Goal: Obtain resource: Download file/media

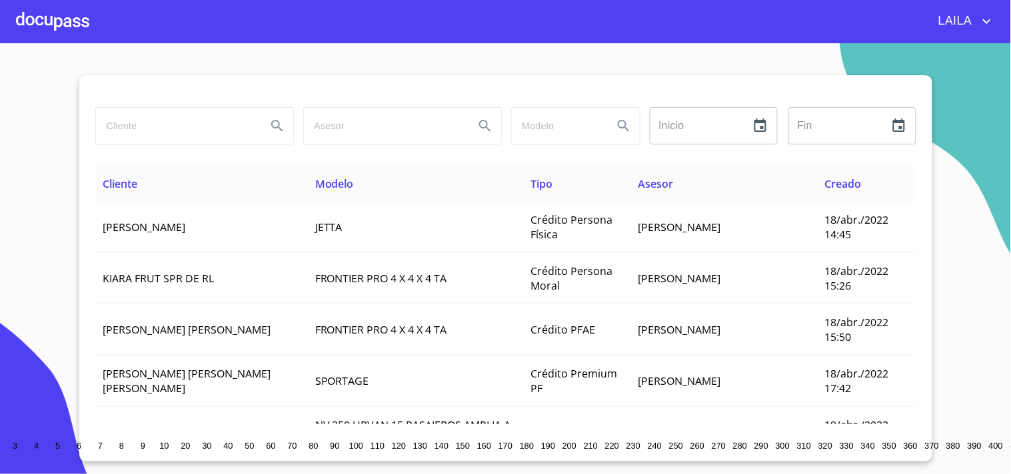
click at [169, 120] on input "search" at bounding box center [176, 126] width 160 height 36
type input "M"
type input "[PERSON_NAME]"
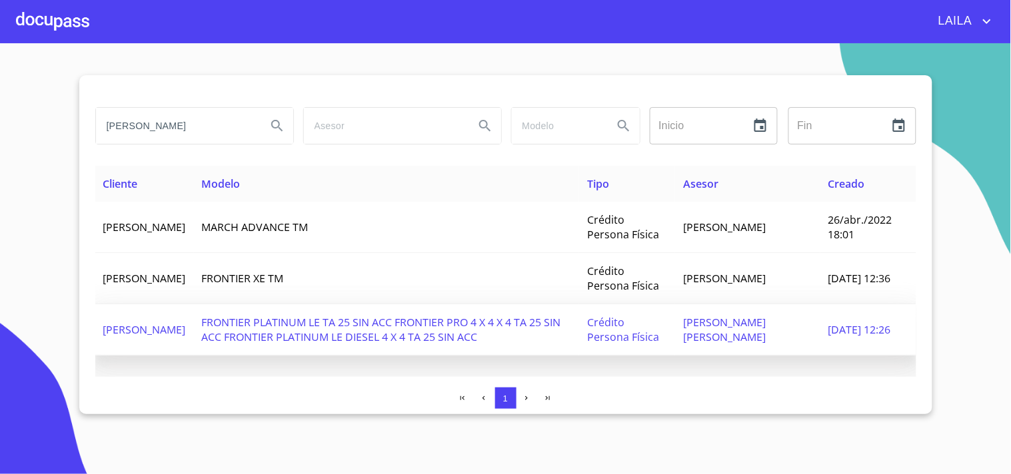
click at [157, 322] on span "[PERSON_NAME]" at bounding box center [144, 329] width 83 height 15
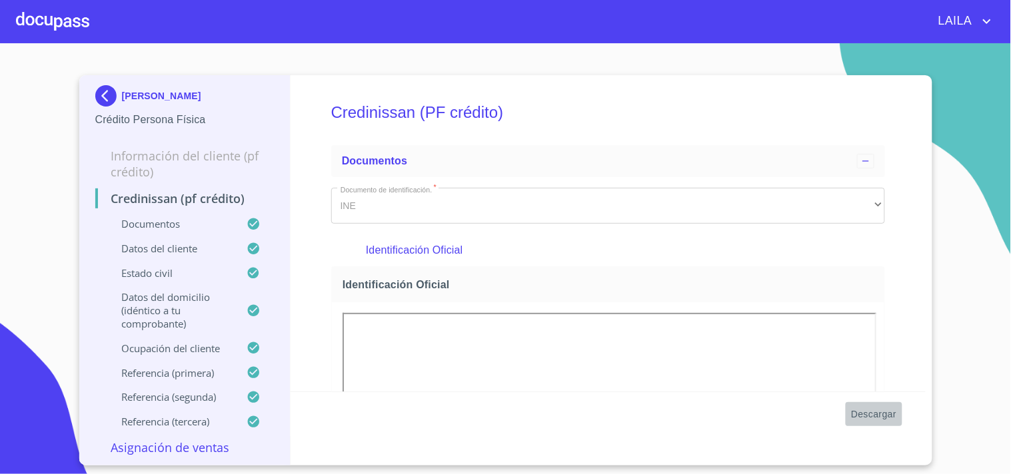
click at [868, 416] on span "Descargar" at bounding box center [873, 414] width 45 height 17
click at [120, 96] on img at bounding box center [108, 95] width 27 height 21
